Goal: Task Accomplishment & Management: Manage account settings

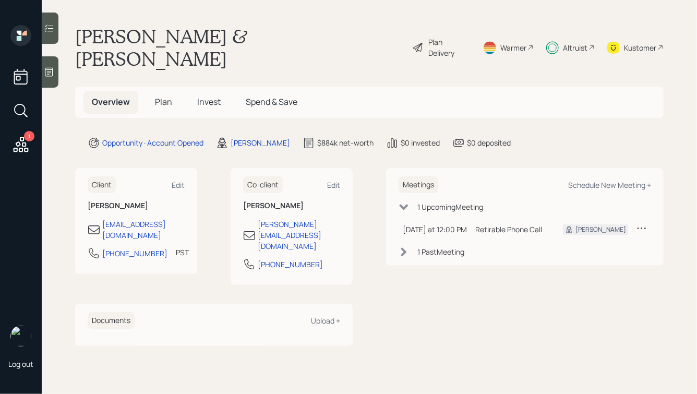
click at [159, 96] on span "Plan" at bounding box center [163, 101] width 17 height 11
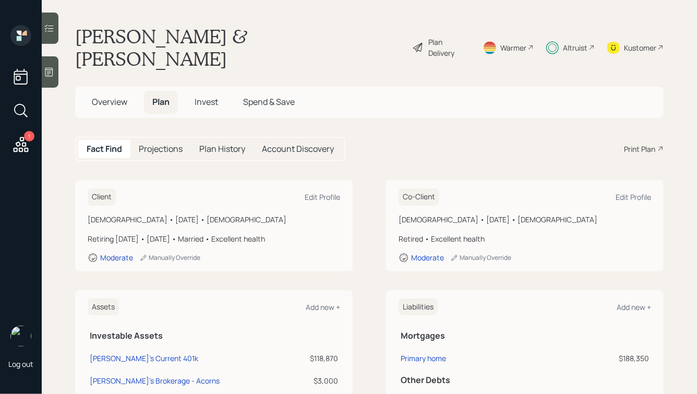
click at [194, 91] on h5 "Invest" at bounding box center [206, 102] width 40 height 22
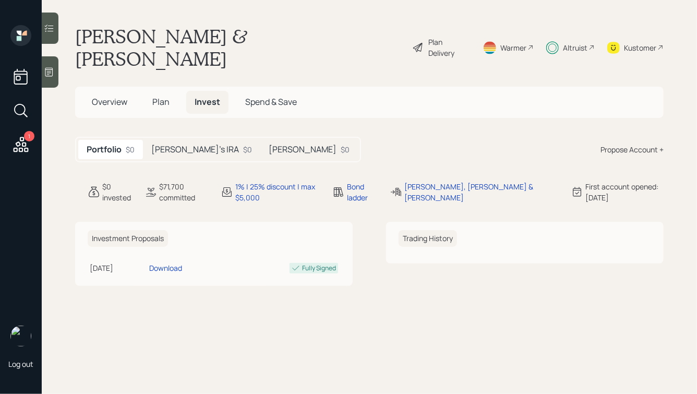
click at [184, 145] on h5 "[PERSON_NAME]'s IRA" at bounding box center [195, 150] width 88 height 10
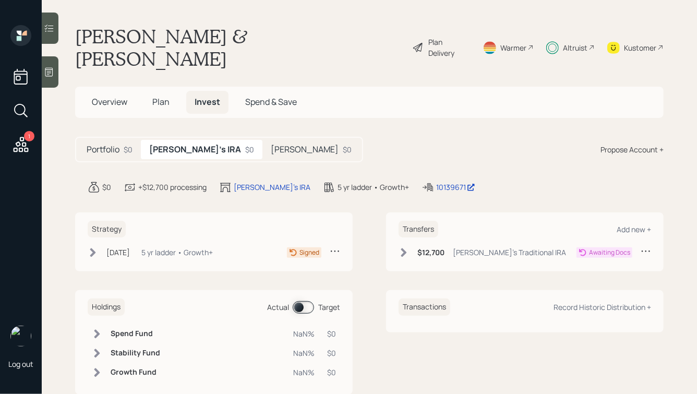
click at [271, 145] on h5 "[PERSON_NAME]" at bounding box center [305, 150] width 68 height 10
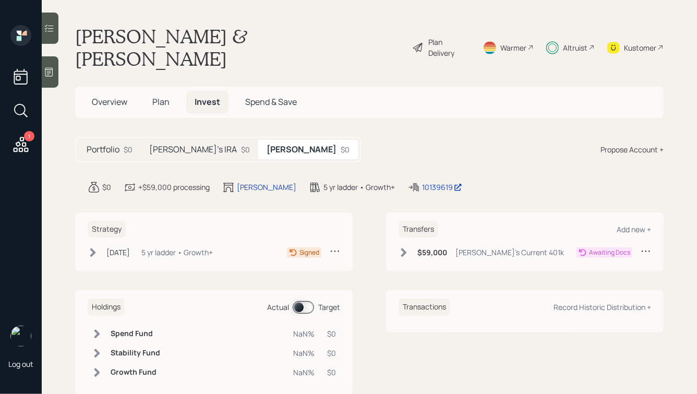
click at [97, 96] on span "Overview" at bounding box center [109, 101] width 35 height 11
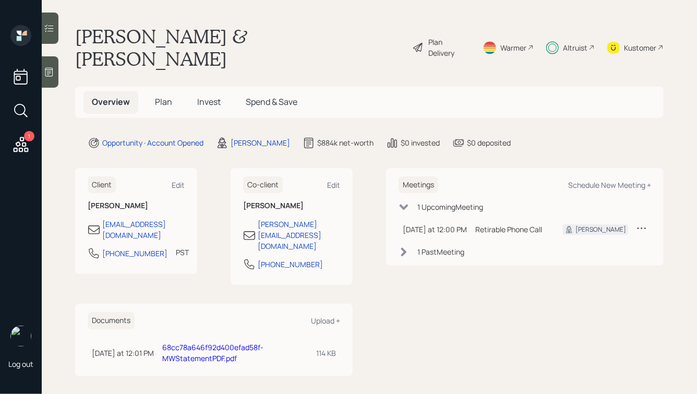
click at [570, 42] on div "Altruist" at bounding box center [575, 47] width 25 height 11
click at [163, 96] on span "Plan" at bounding box center [163, 101] width 17 height 11
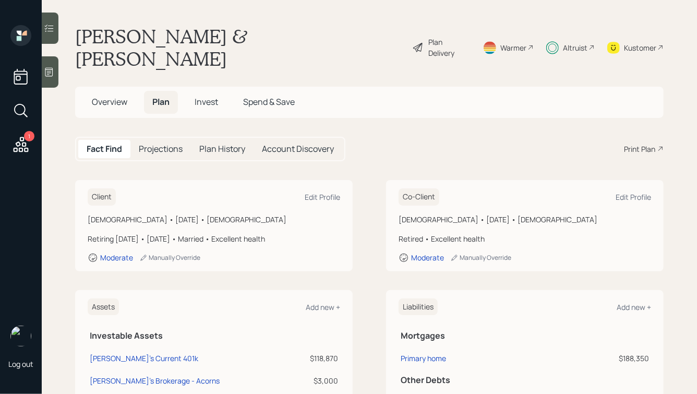
click at [19, 147] on icon at bounding box center [20, 144] width 19 height 19
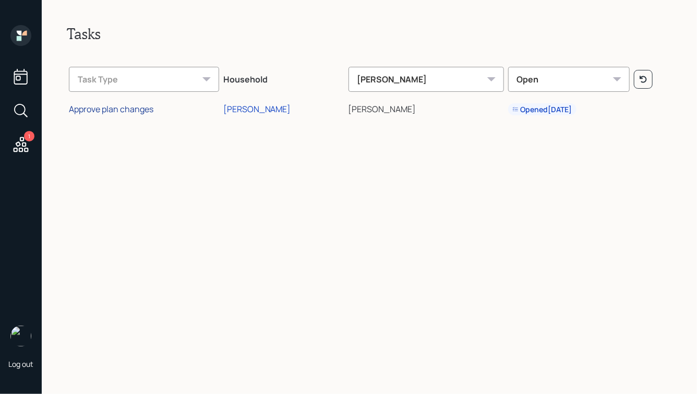
click at [123, 109] on div "Approve plan changes" at bounding box center [111, 108] width 85 height 11
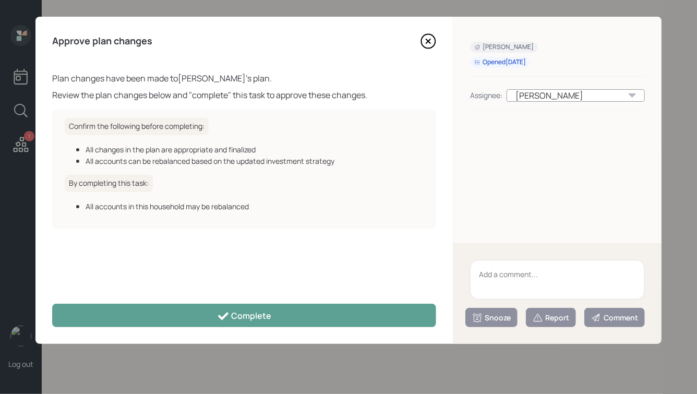
click at [430, 42] on icon at bounding box center [428, 41] width 16 height 16
